Goal: Task Accomplishment & Management: Complete application form

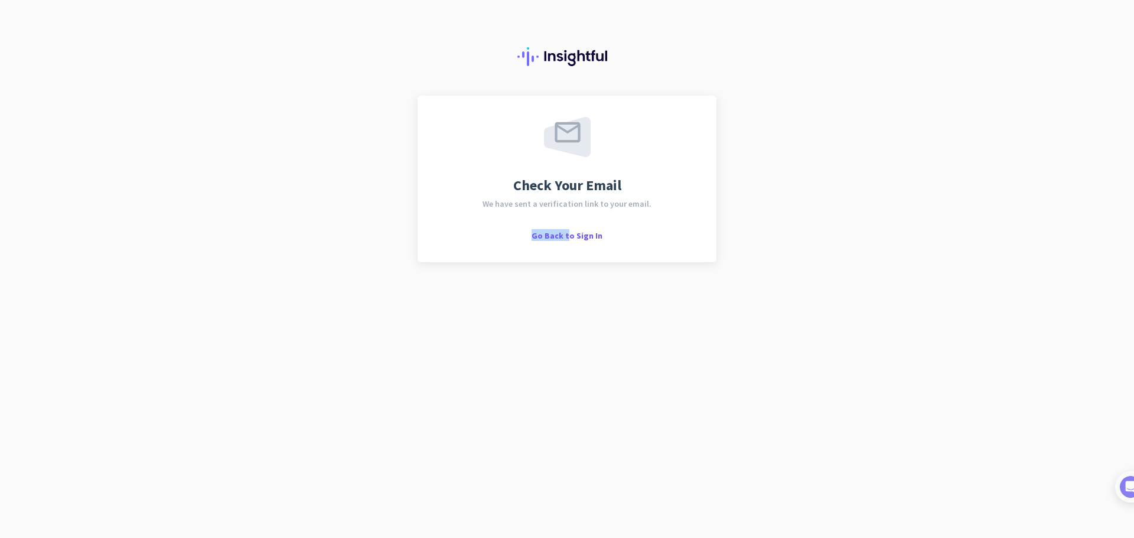
drag, startPoint x: 571, startPoint y: 232, endPoint x: 464, endPoint y: 293, distance: 122.8
click at [509, 302] on div "Check Your Email We have sent a verification link to your email. Go Back to Sig…" at bounding box center [567, 269] width 1134 height 538
click at [570, 232] on span "Go Back to Sign In" at bounding box center [567, 235] width 71 height 11
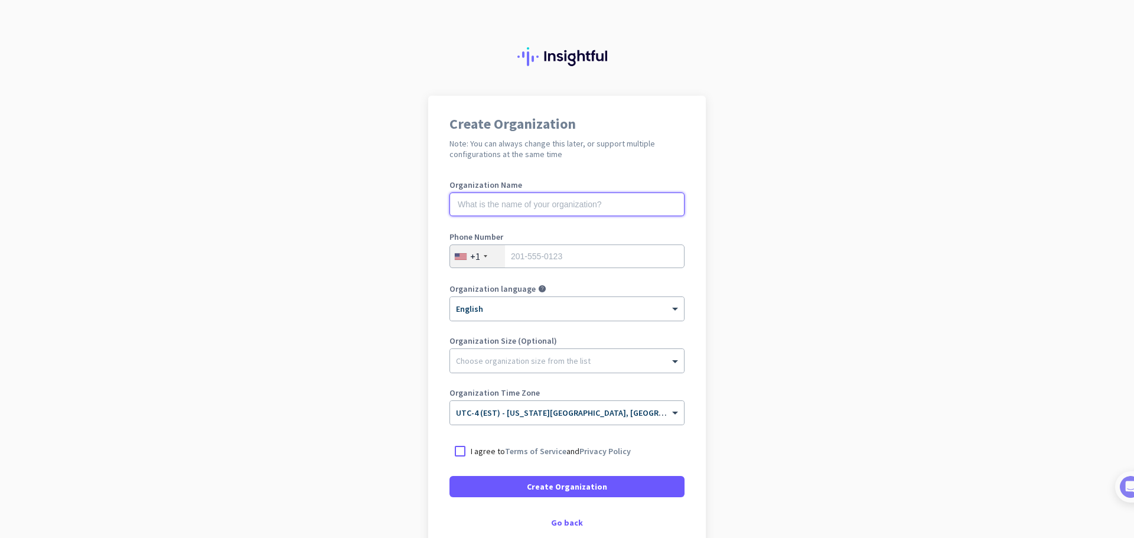
click at [545, 201] on input "text" at bounding box center [567, 205] width 235 height 24
click at [515, 445] on p "I agree to Terms of Service and Privacy Policy" at bounding box center [551, 451] width 160 height 12
click at [0, 0] on input "I agree to Terms of Service and Privacy Policy" at bounding box center [0, 0] width 0 height 0
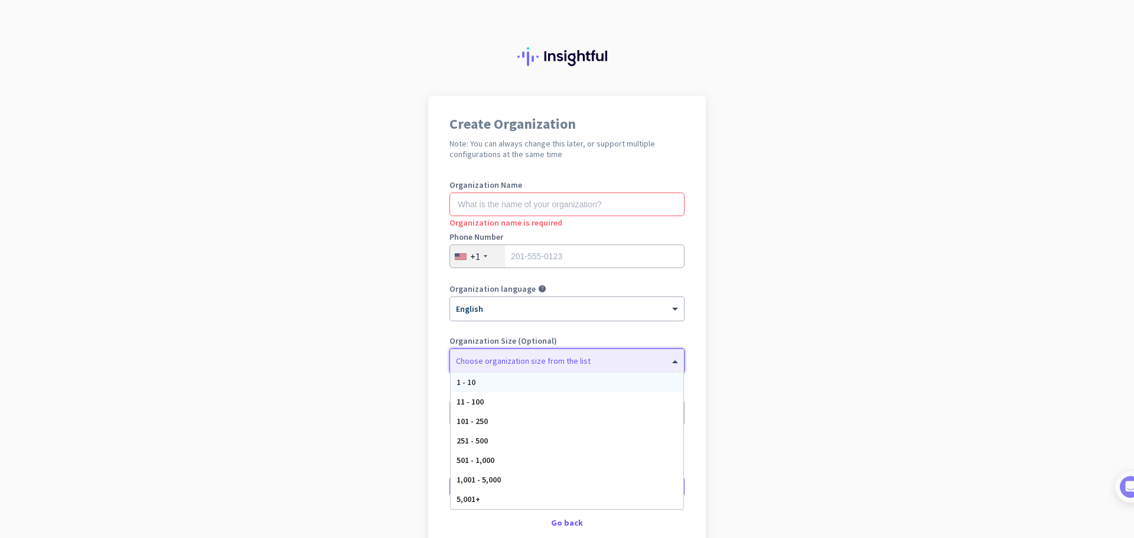
click at [524, 360] on div at bounding box center [567, 358] width 234 height 12
click at [529, 255] on input "tel" at bounding box center [567, 257] width 235 height 24
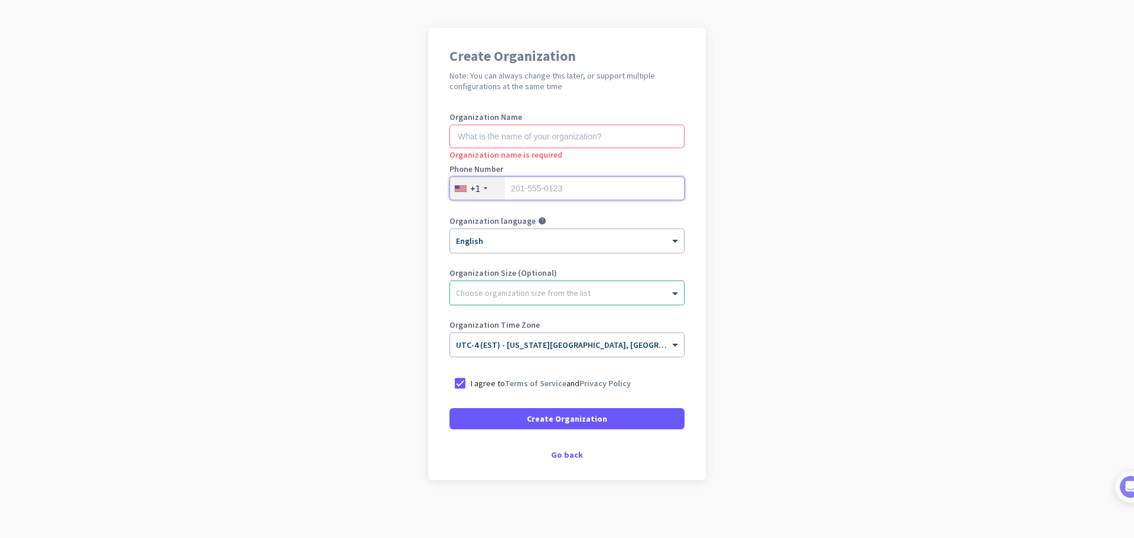
scroll to position [69, 0]
click at [516, 132] on input "text" at bounding box center [567, 135] width 235 height 24
click at [538, 182] on input "tel" at bounding box center [567, 187] width 235 height 24
type input "4075333317"
click at [561, 450] on div "Go back" at bounding box center [567, 454] width 235 height 8
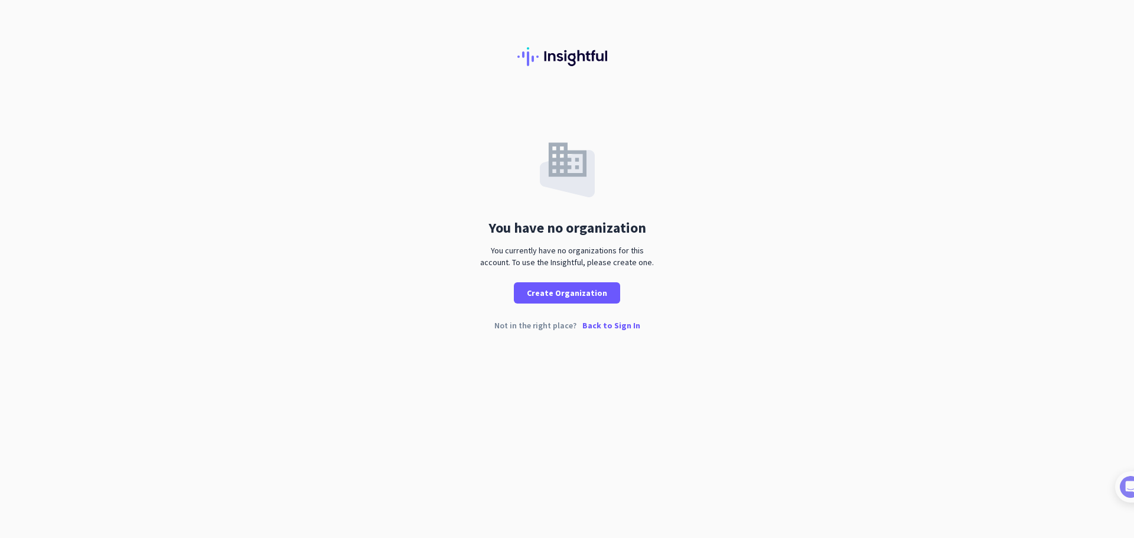
click at [602, 320] on div "You have no organization You currently have no organizations for this account. …" at bounding box center [567, 222] width 1134 height 253
click at [603, 324] on p "Back to Sign In" at bounding box center [611, 325] width 58 height 8
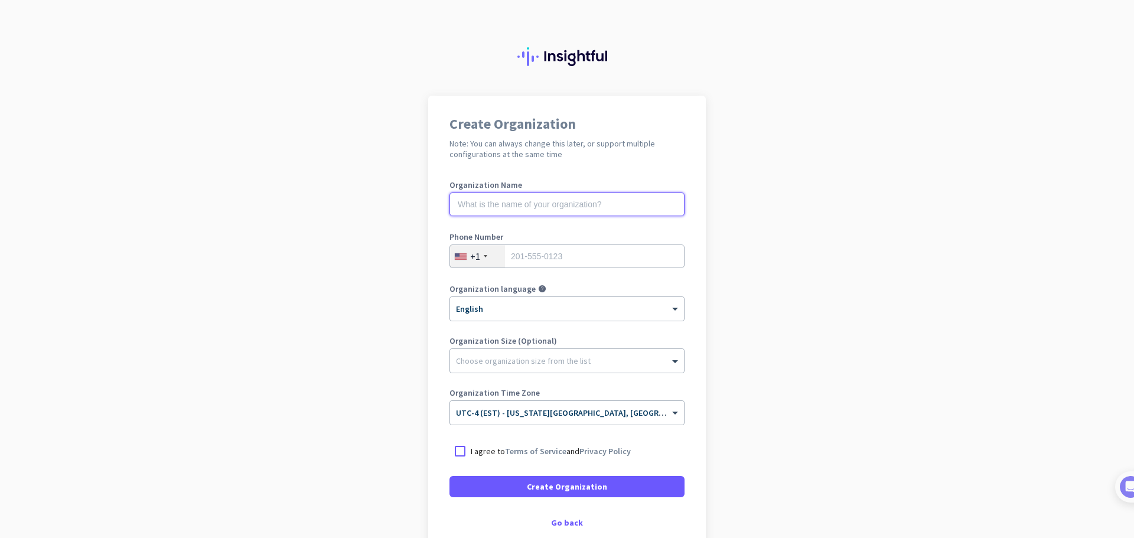
click at [611, 209] on input "text" at bounding box center [567, 205] width 235 height 24
click at [527, 198] on input "text" at bounding box center [567, 205] width 235 height 24
type input "Project Musina"
click at [539, 251] on input "tel" at bounding box center [567, 257] width 235 height 24
type input "4075333317"
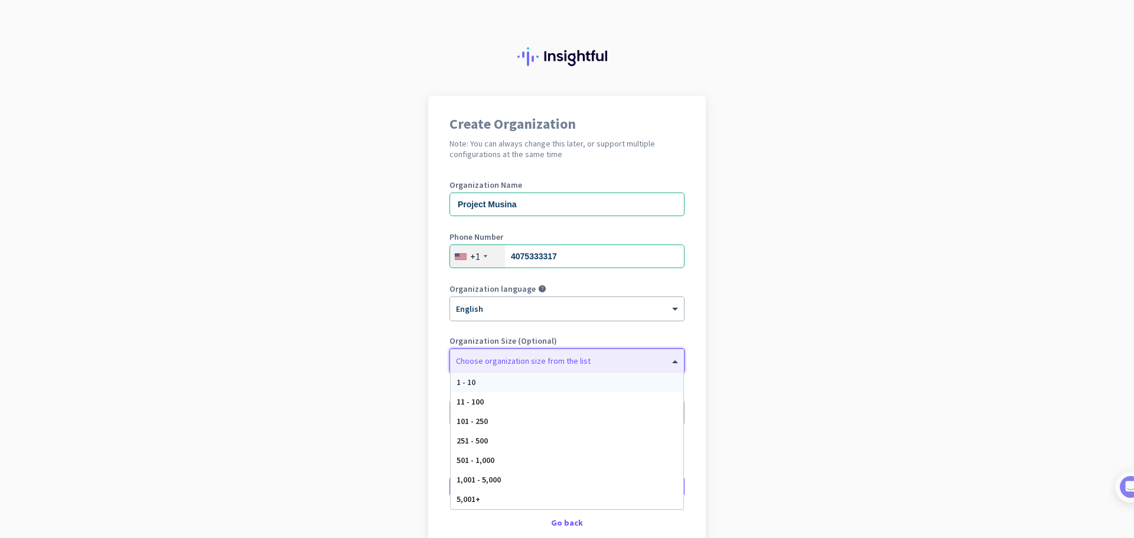
click at [552, 354] on div at bounding box center [567, 358] width 234 height 12
click at [698, 360] on div "Create Organization Note: You can always change this later, or support multiple…" at bounding box center [567, 322] width 278 height 453
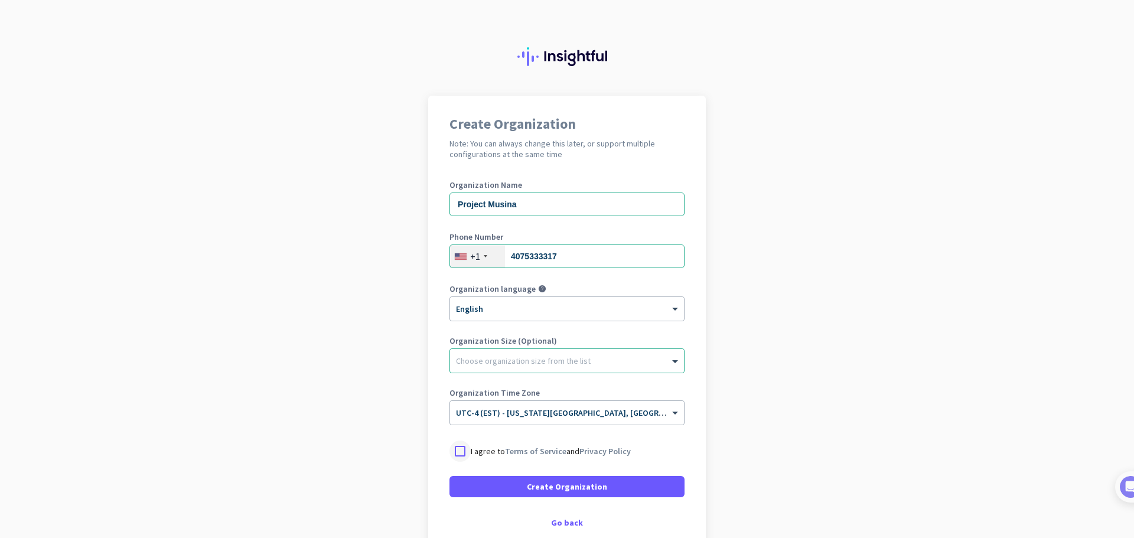
click at [463, 451] on div at bounding box center [460, 451] width 21 height 21
click at [567, 482] on span "Create Organization" at bounding box center [567, 487] width 80 height 12
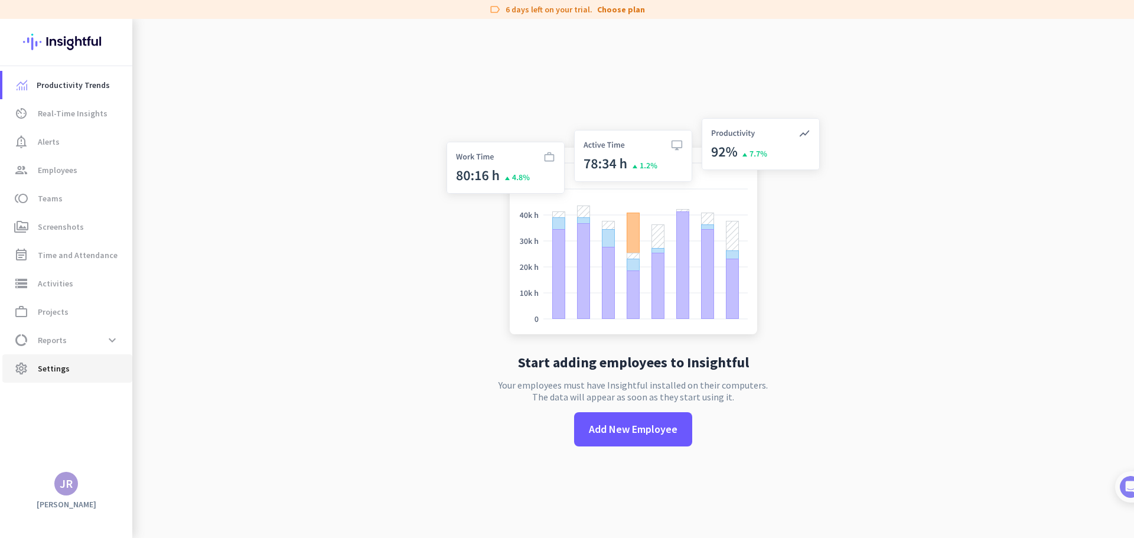
click at [60, 357] on link "settings Settings" at bounding box center [67, 368] width 130 height 28
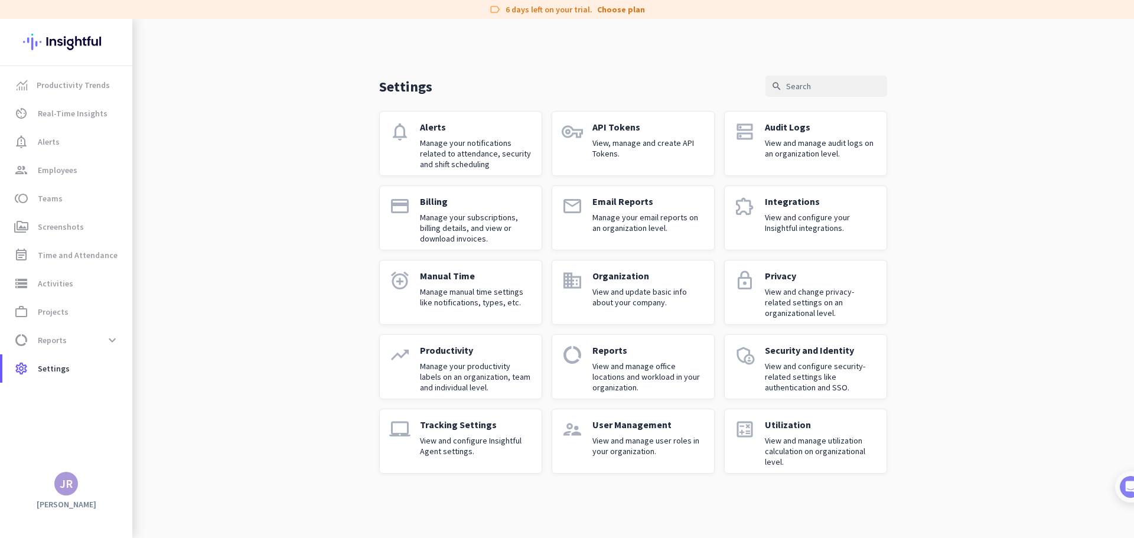
click at [61, 492] on div "JR" at bounding box center [66, 484] width 24 height 24
click at [119, 457] on span "Sign out" at bounding box center [128, 461] width 71 height 11
